Goal: Task Accomplishment & Management: Manage account settings

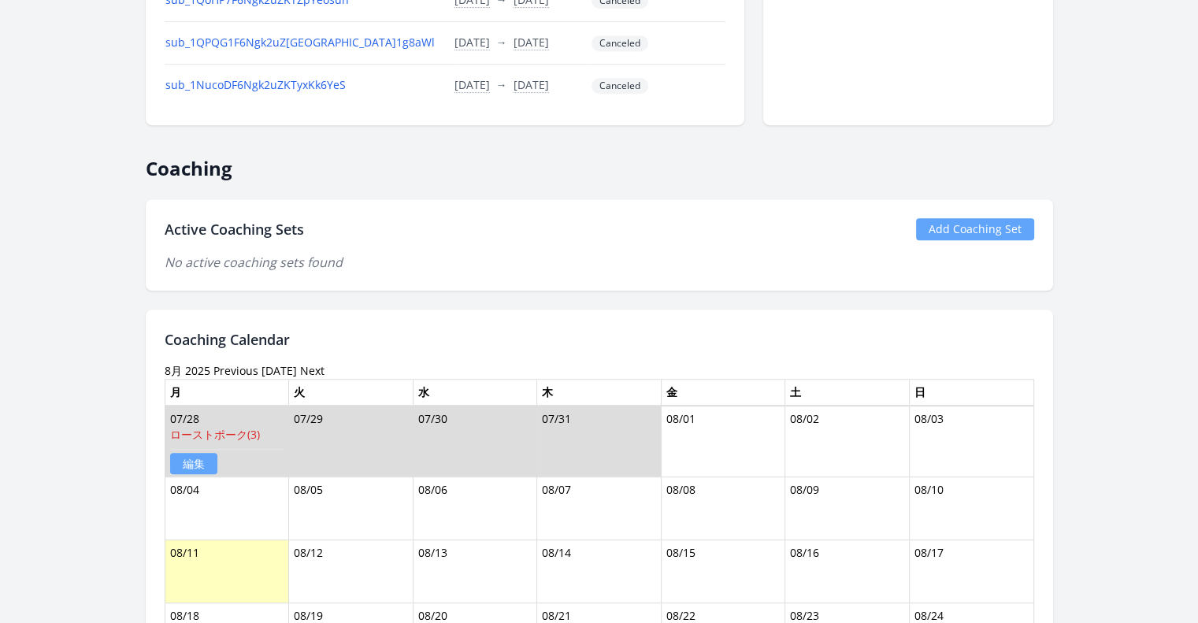
scroll to position [760, 0]
click at [955, 224] on link "Add Coaching Set" at bounding box center [975, 228] width 118 height 22
click at [961, 217] on link "Add Coaching Set" at bounding box center [975, 228] width 118 height 22
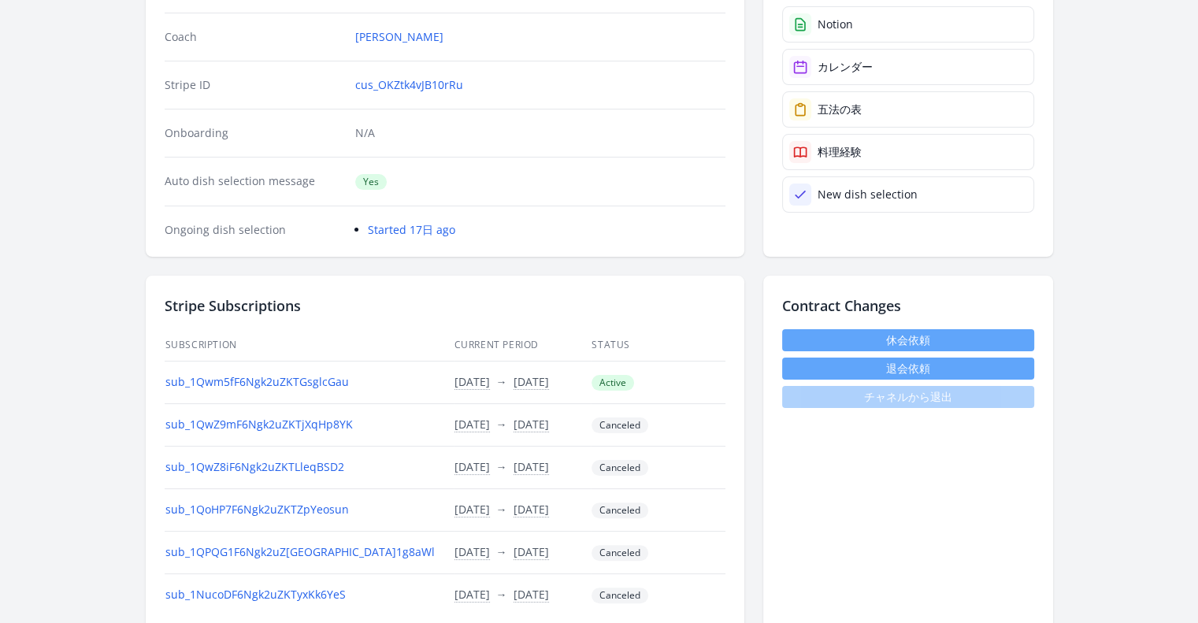
scroll to position [246, 0]
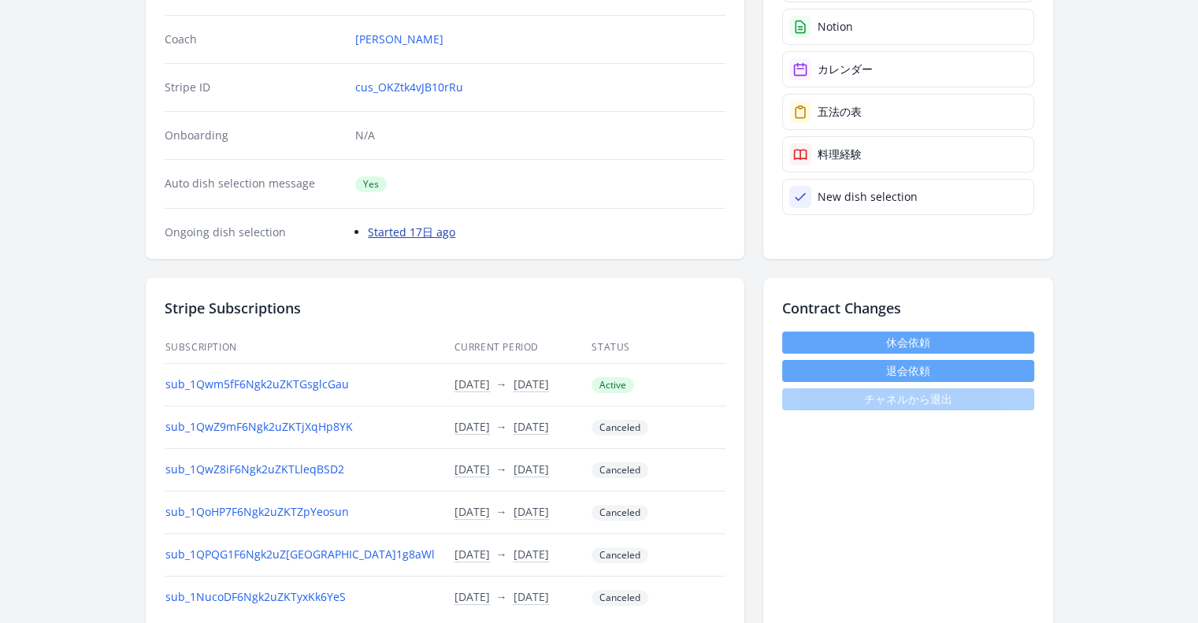
click at [437, 226] on link "Started 17日 ago" at bounding box center [411, 232] width 87 height 15
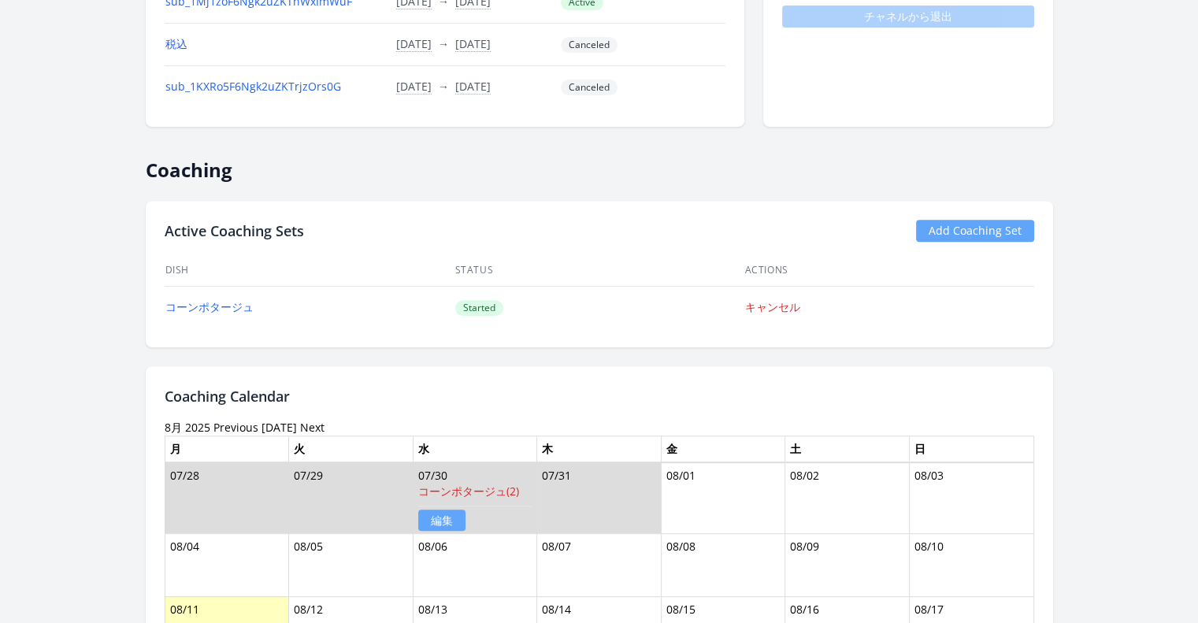
scroll to position [581, 0]
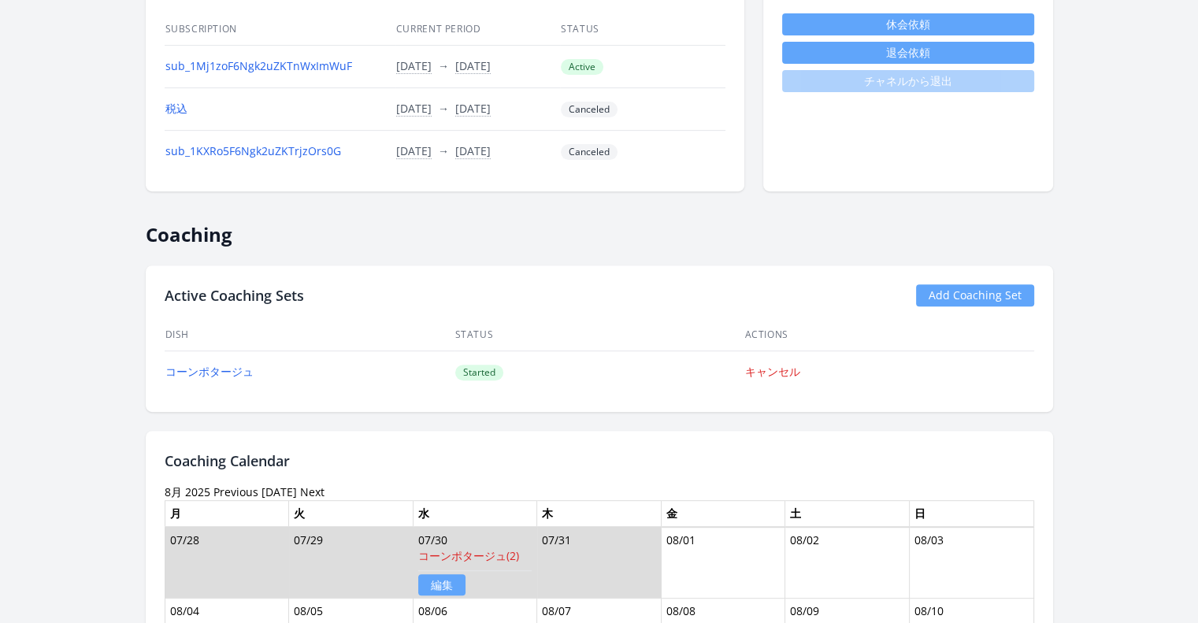
click at [946, 289] on link "Add Coaching Set" at bounding box center [975, 295] width 118 height 22
click at [1013, 290] on link "Add Coaching Set" at bounding box center [975, 295] width 118 height 22
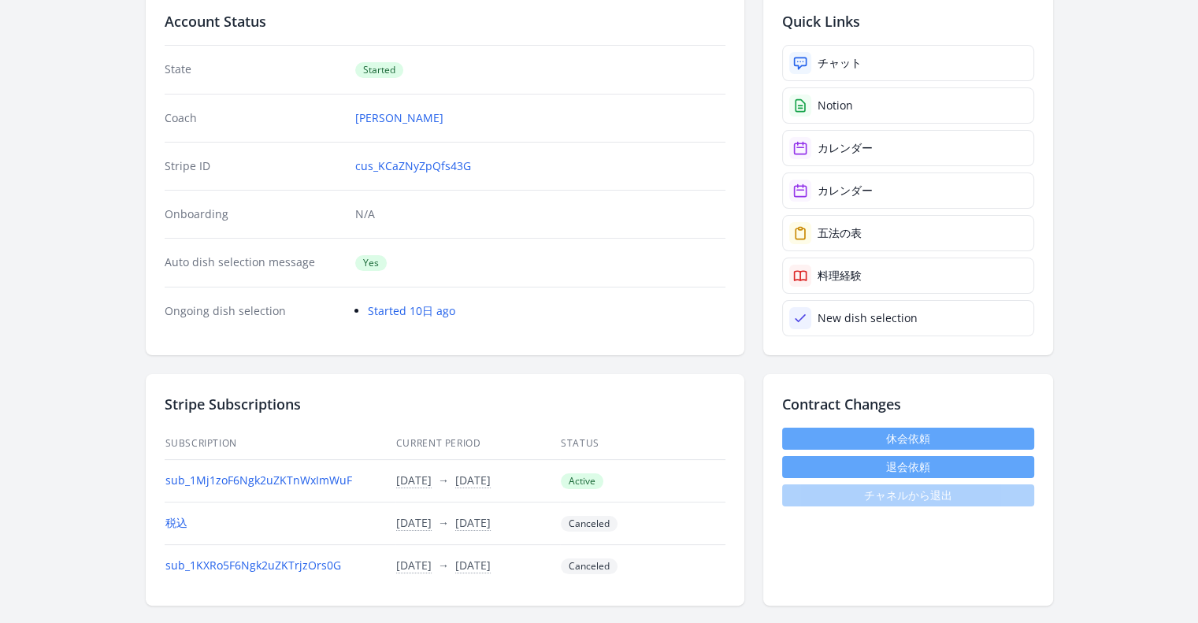
scroll to position [151, 0]
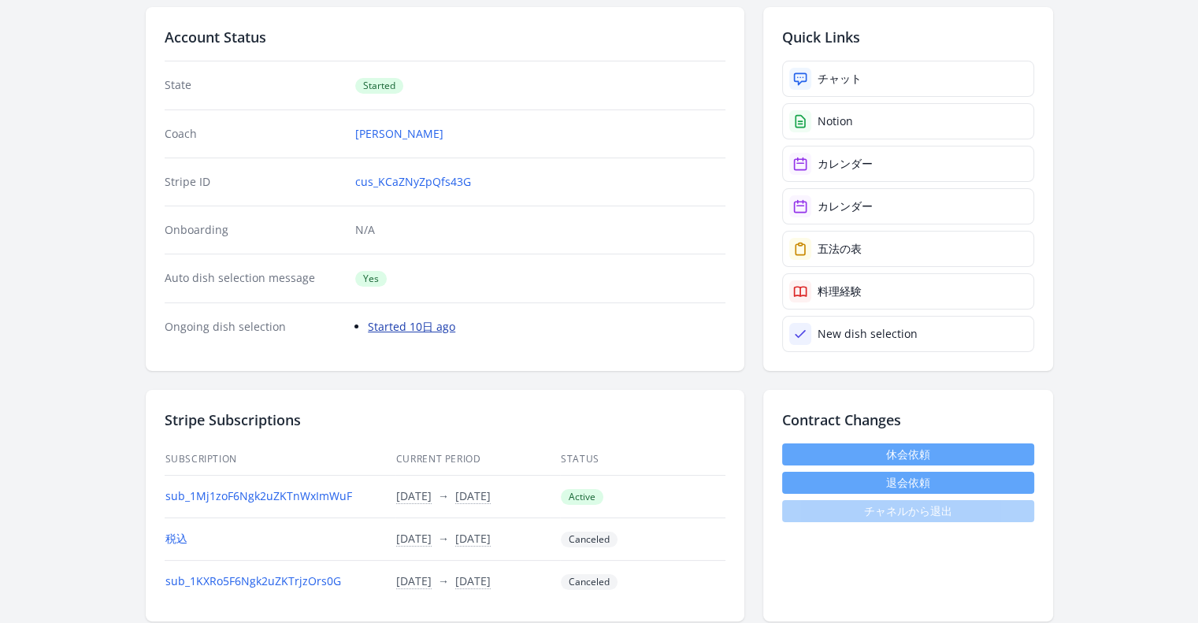
click at [437, 321] on link "Started 10日 ago" at bounding box center [411, 326] width 87 height 15
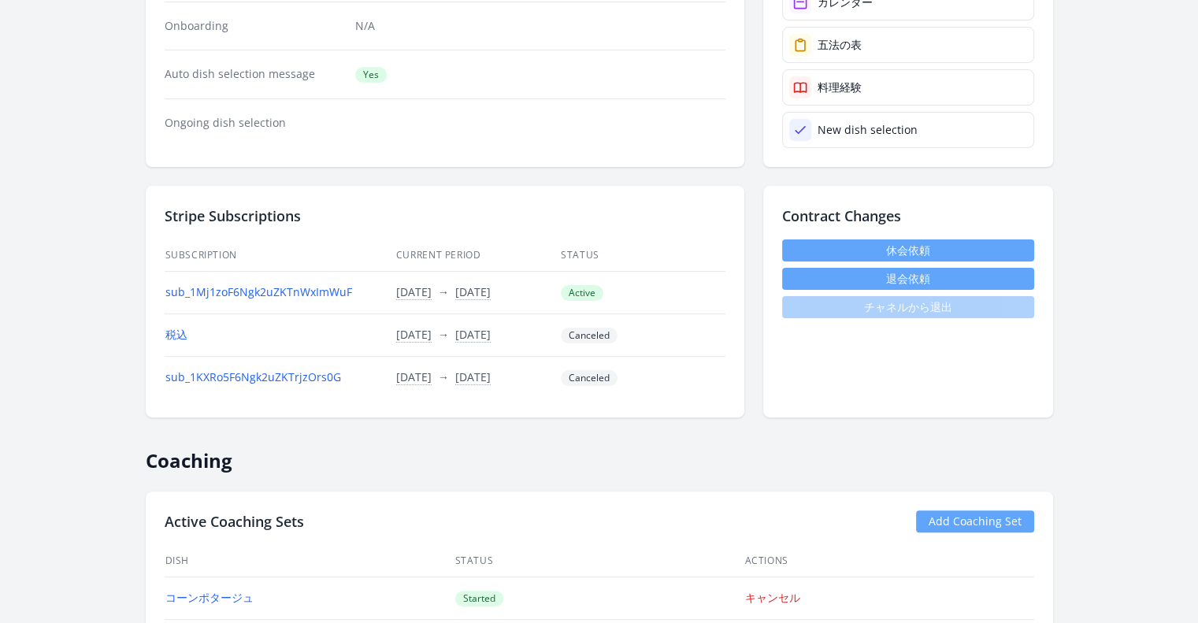
scroll to position [407, 0]
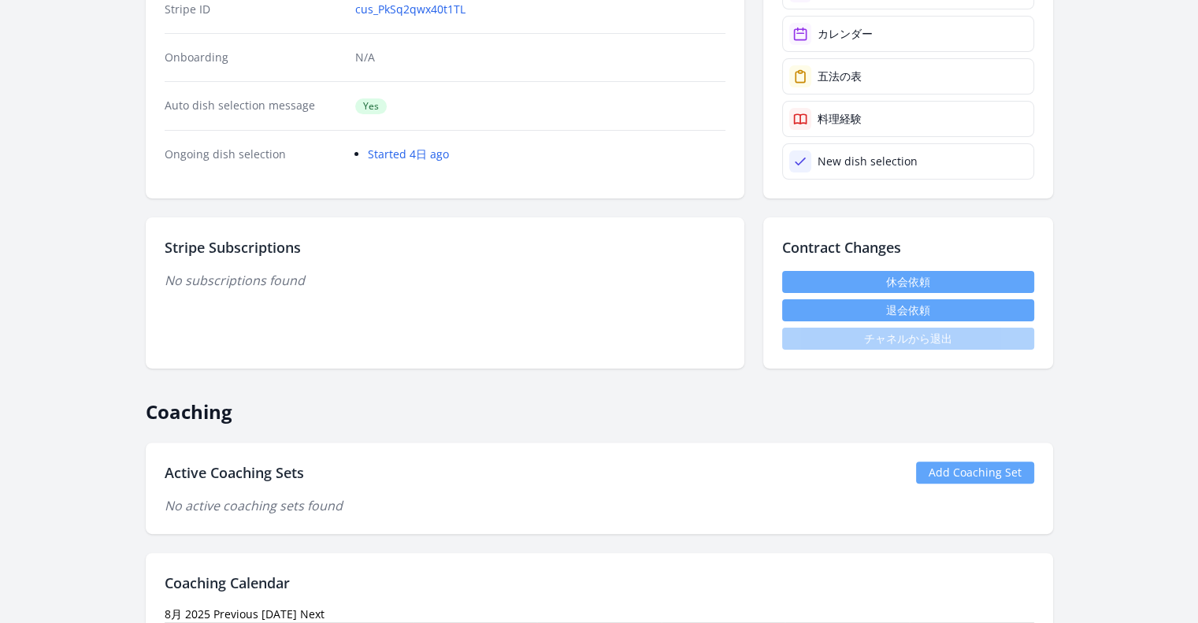
scroll to position [518, 0]
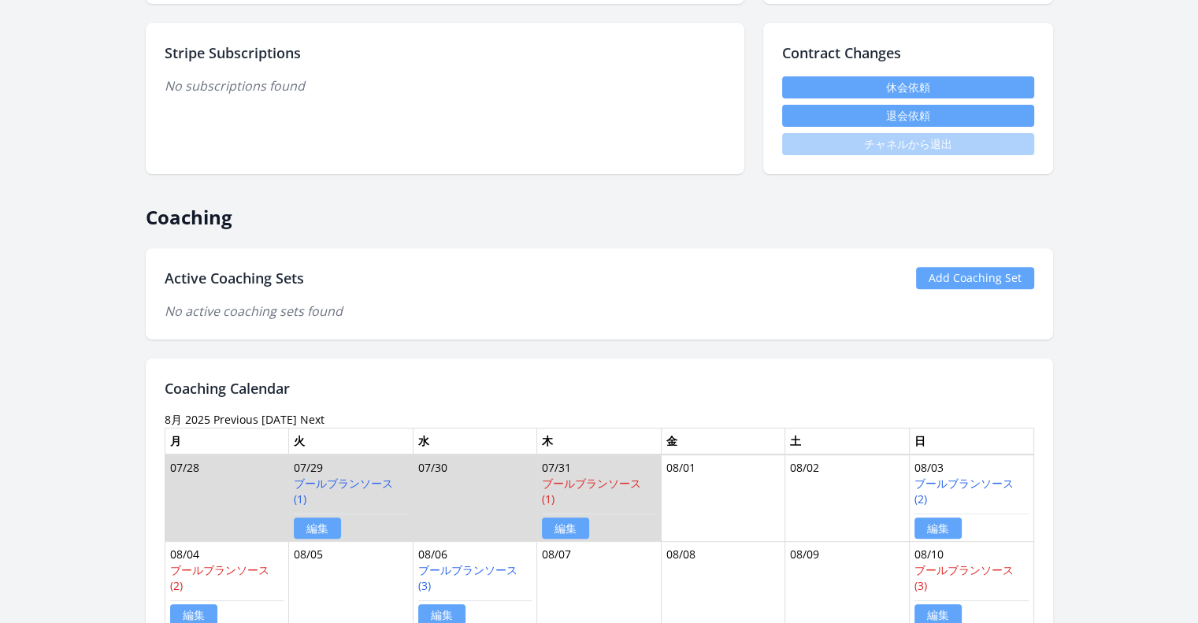
click at [971, 268] on link "Add Coaching Set" at bounding box center [975, 278] width 118 height 22
click at [960, 278] on link "Add Coaching Set" at bounding box center [975, 278] width 118 height 22
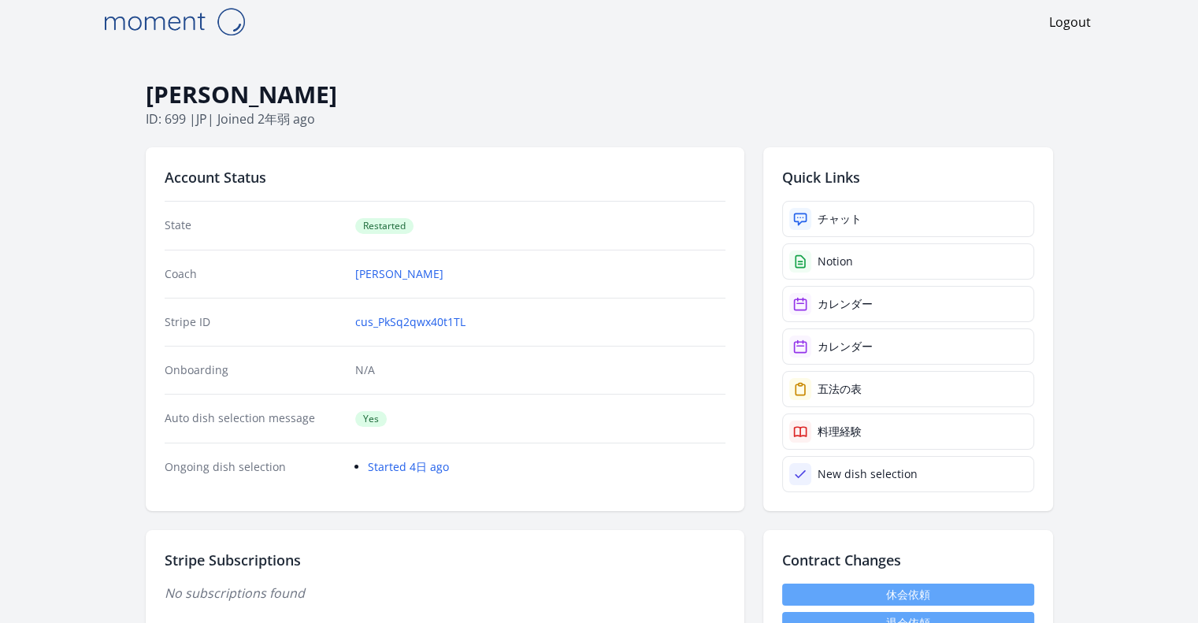
scroll to position [0, 0]
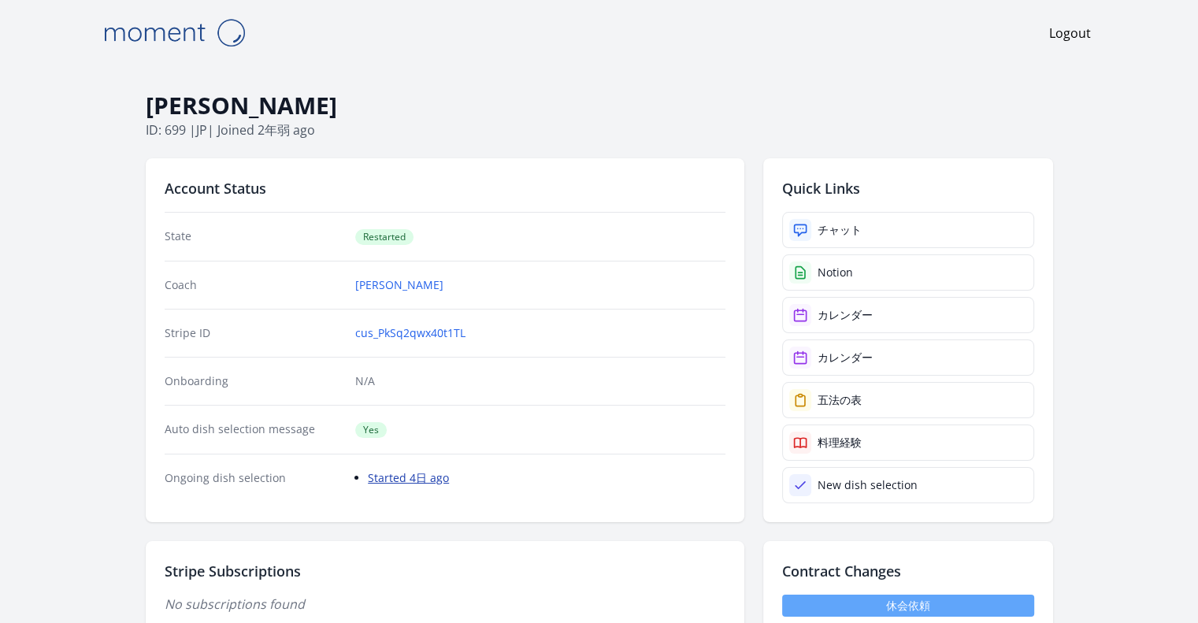
click at [414, 474] on link "Started 4日 ago" at bounding box center [408, 477] width 81 height 15
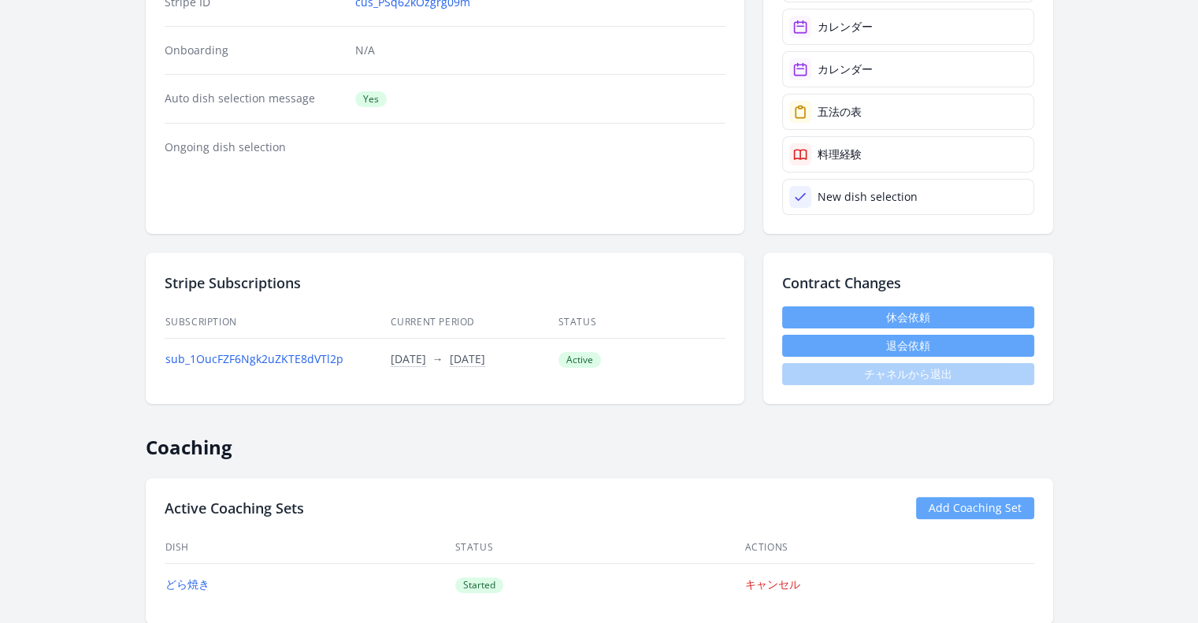
scroll to position [329, 0]
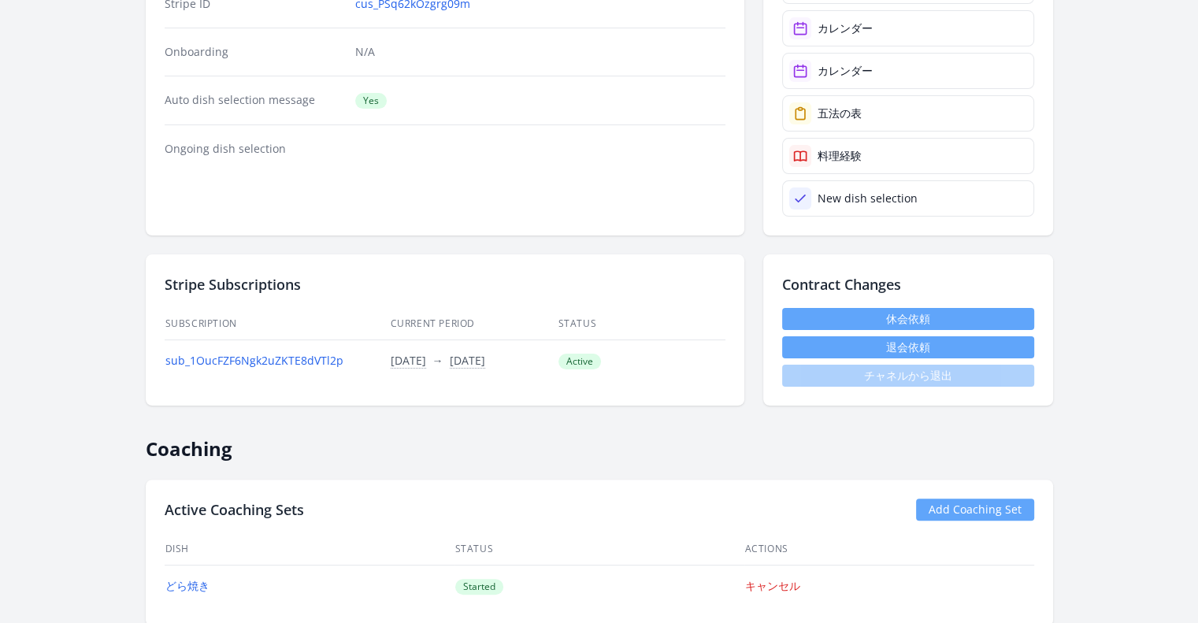
click at [979, 514] on link "Add Coaching Set" at bounding box center [975, 510] width 118 height 22
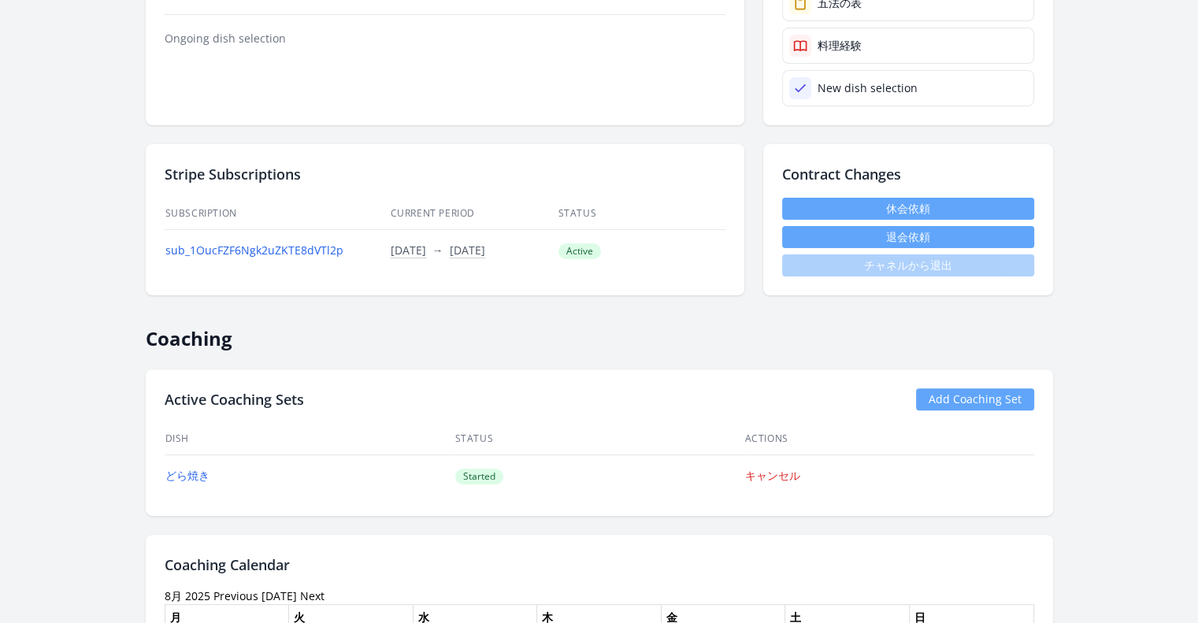
scroll to position [444, 0]
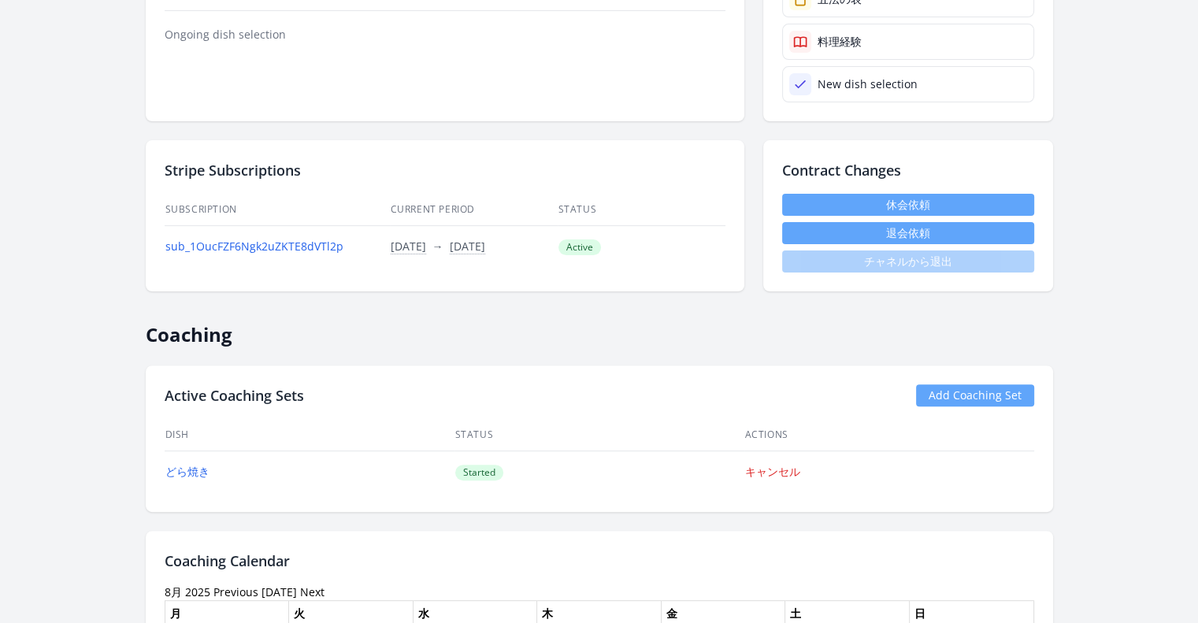
click at [978, 390] on link "Add Coaching Set" at bounding box center [975, 396] width 118 height 22
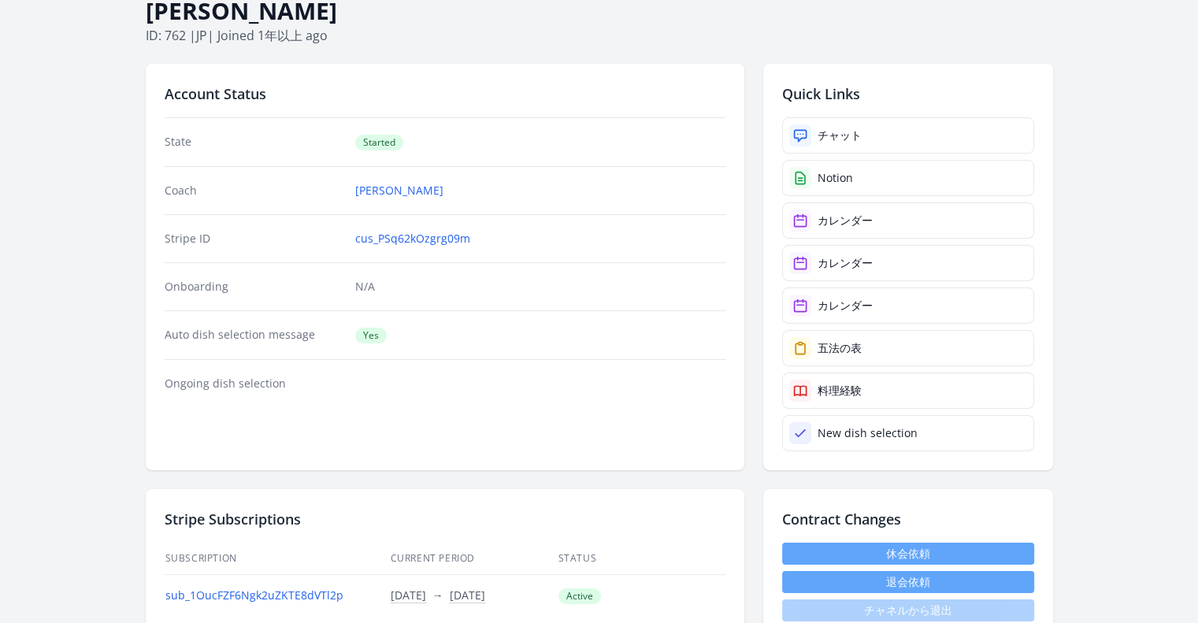
scroll to position [94, 0]
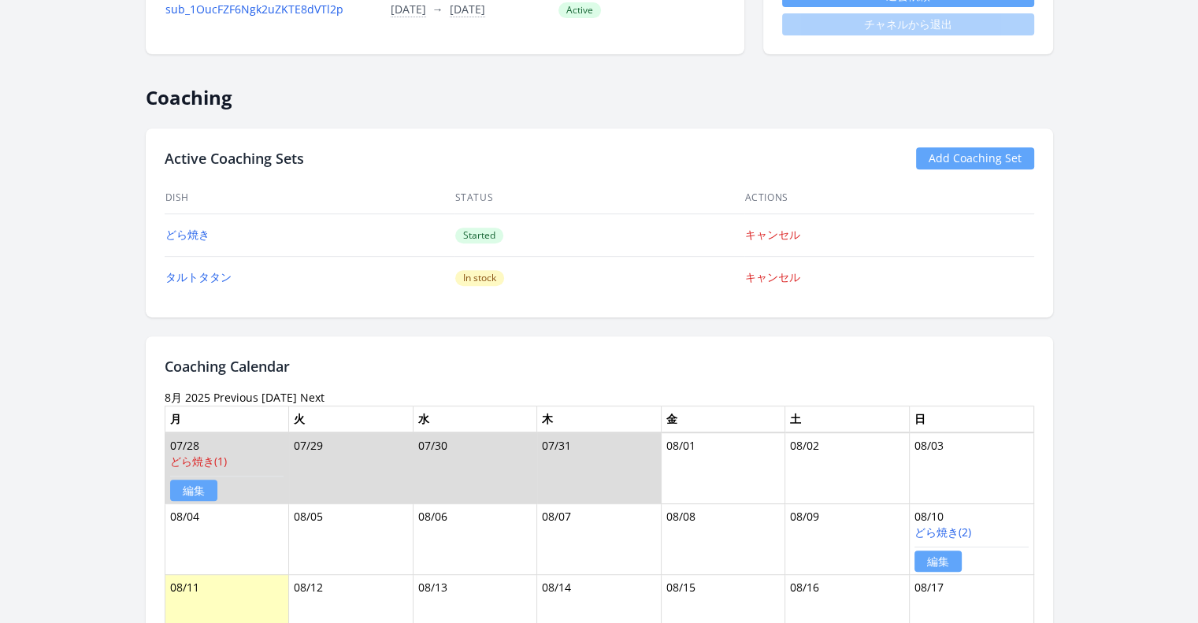
scroll to position [682, 0]
